Goal: Information Seeking & Learning: Learn about a topic

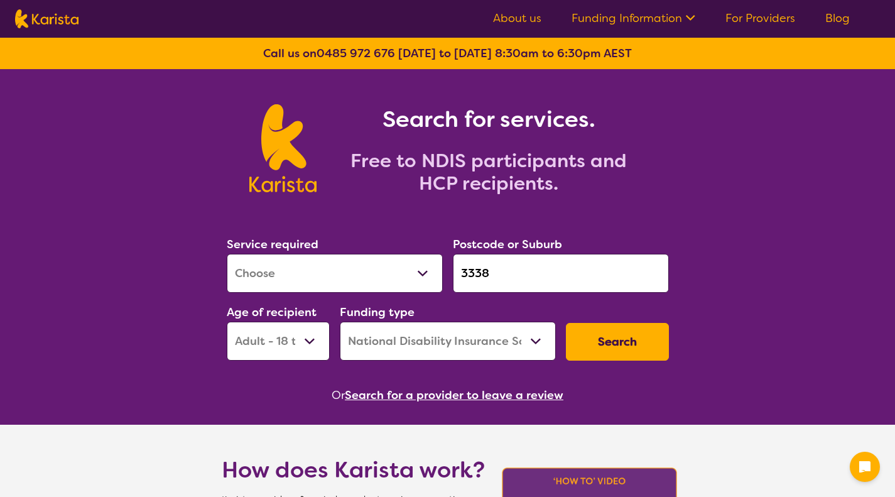
select select "[MEDICAL_DATA]"
select select "AD"
select select "NDIS"
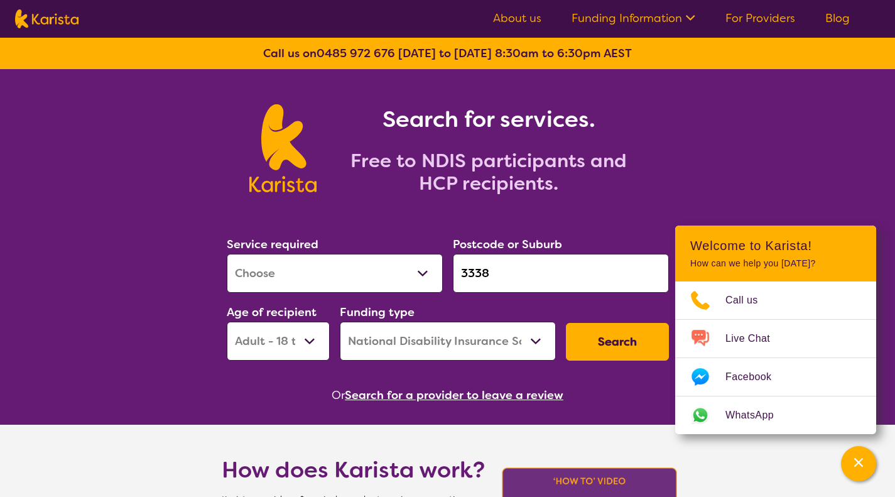
click at [489, 270] on input "3338" at bounding box center [561, 273] width 216 height 39
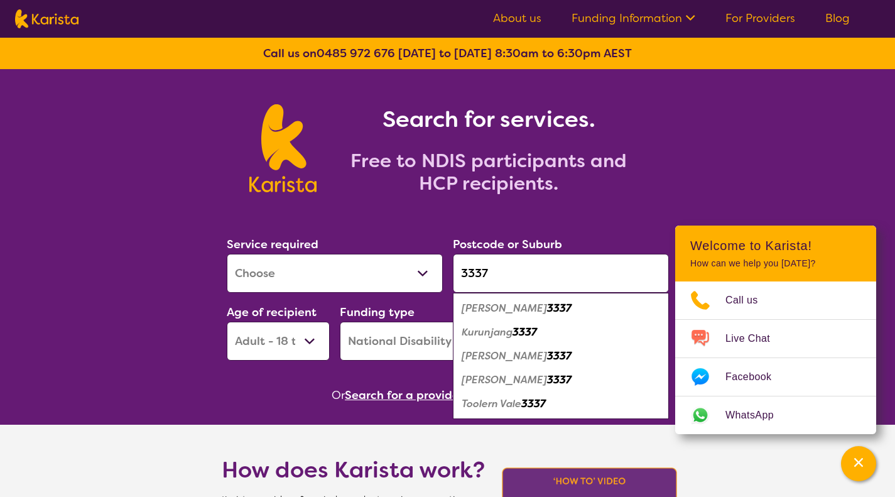
type input "3337"
click at [486, 373] on em "Melton West" at bounding box center [504, 379] width 85 height 13
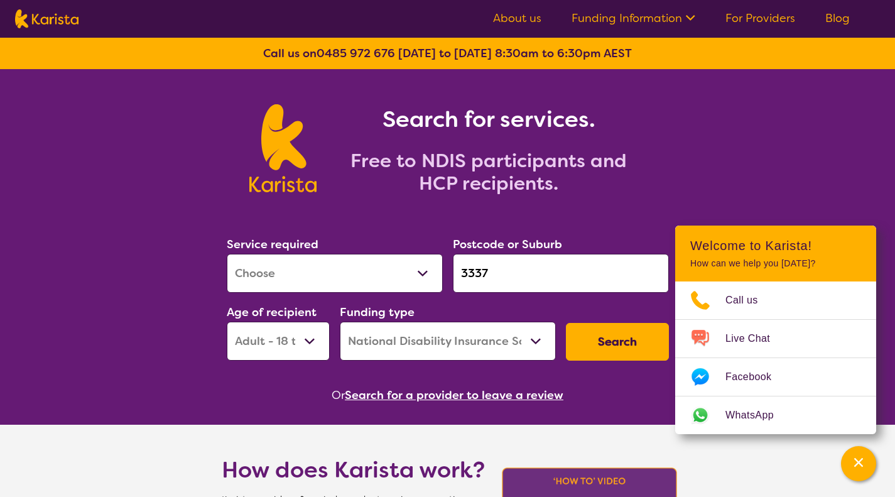
click at [617, 343] on button "Search" at bounding box center [617, 342] width 103 height 38
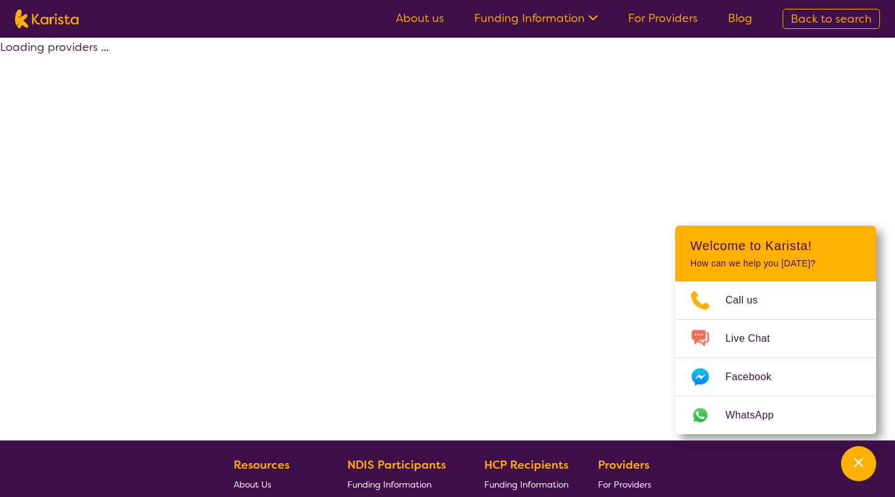
select select "by_score"
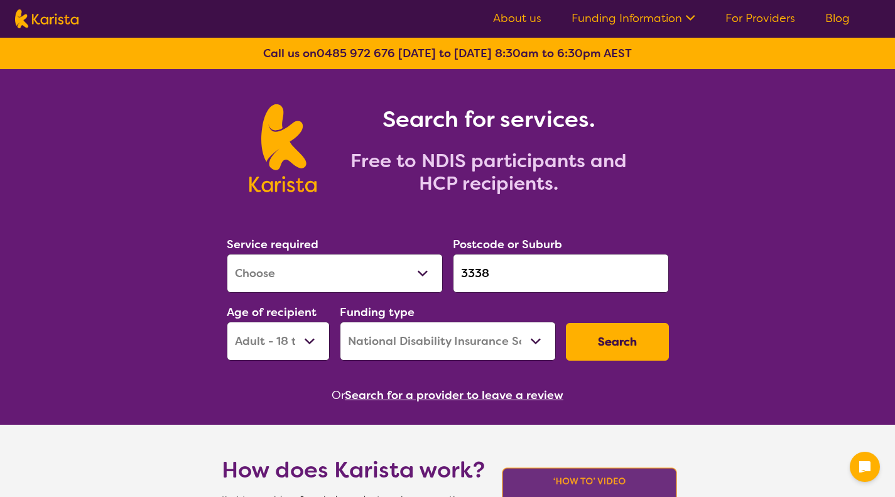
select select "[MEDICAL_DATA]"
select select "AD"
select select "NDIS"
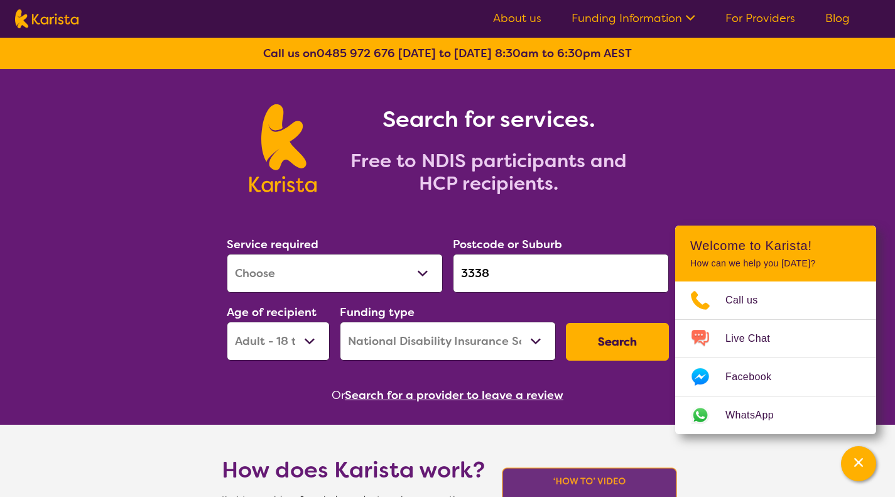
click at [608, 342] on button "Search" at bounding box center [617, 342] width 103 height 38
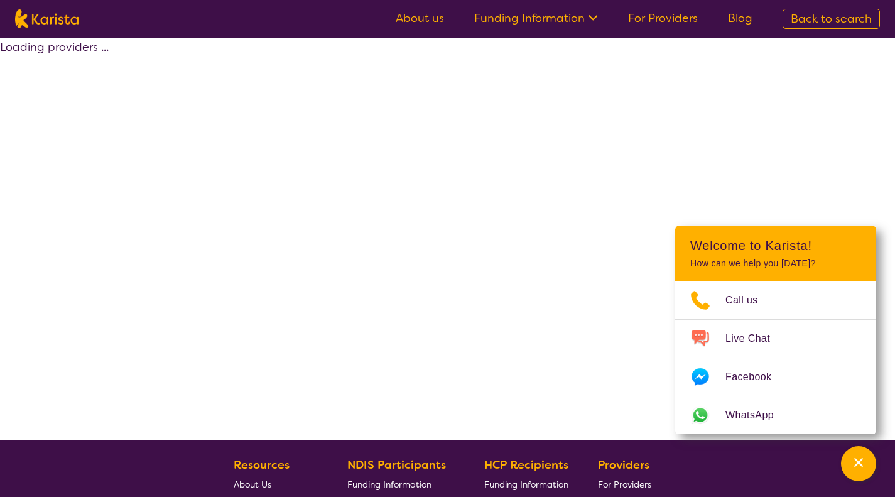
select select "by_score"
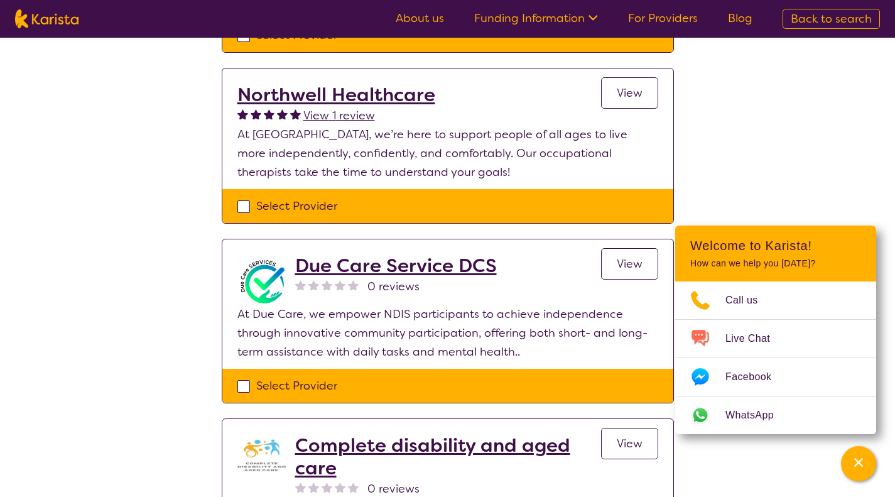
scroll to position [476, 0]
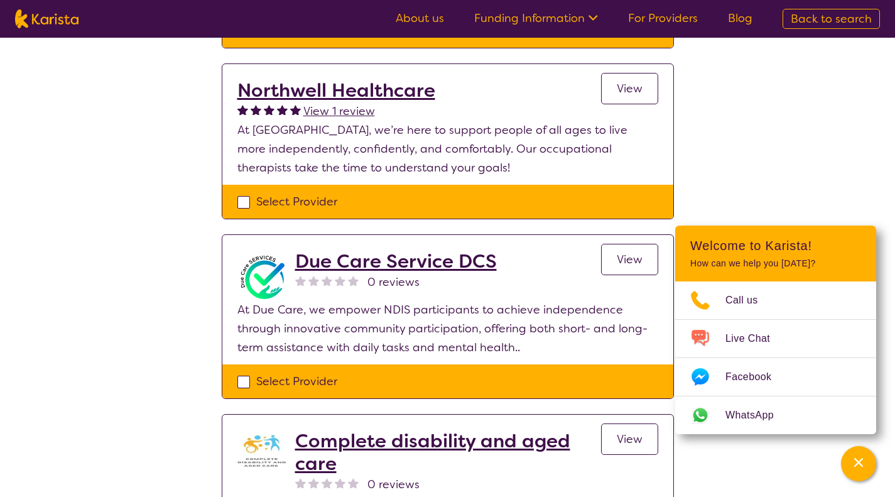
click at [355, 79] on h2 "Northwell Healthcare" at bounding box center [336, 90] width 198 height 23
